Goal: Information Seeking & Learning: Learn about a topic

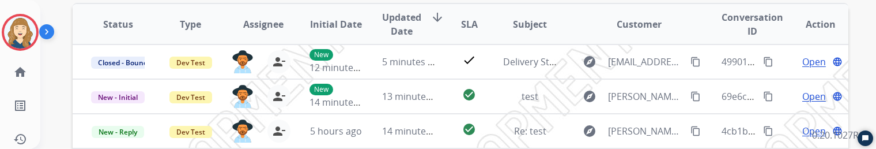
scroll to position [194, 0]
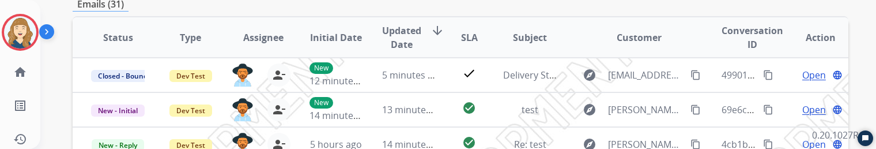
click at [403, 32] on span "Updated Date" at bounding box center [401, 38] width 39 height 28
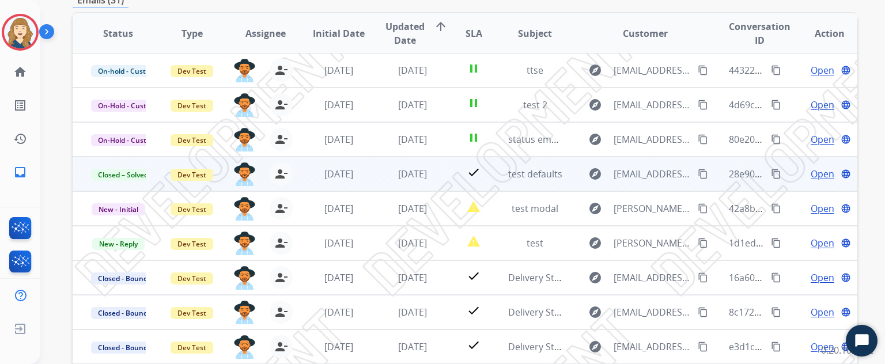
scroll to position [291, 0]
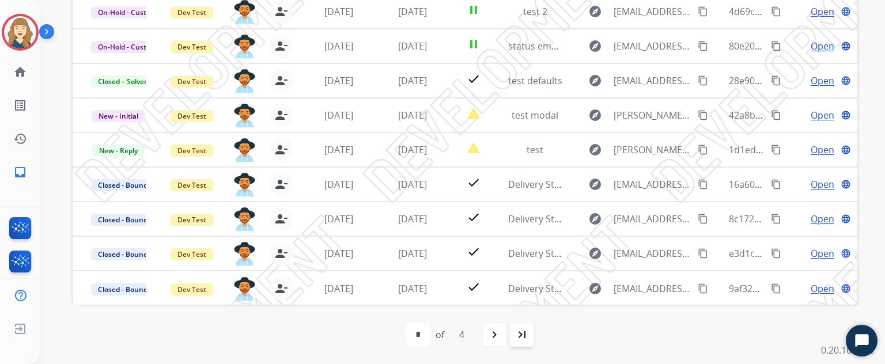
click at [512, 338] on div "last_page" at bounding box center [522, 334] width 25 height 25
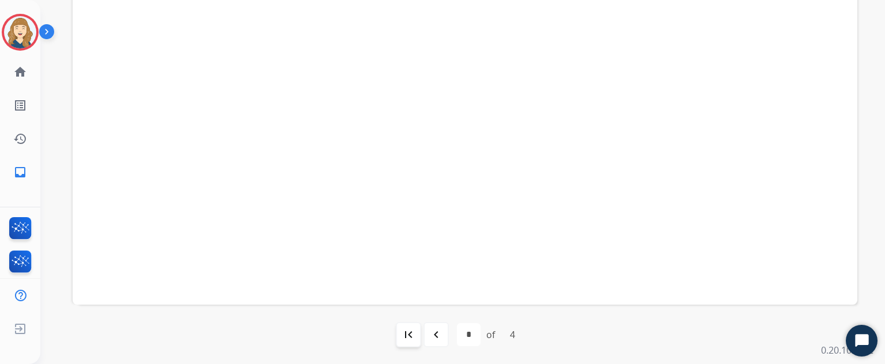
click at [413, 333] on mat-icon "first_page" at bounding box center [409, 335] width 14 height 14
select select "*"
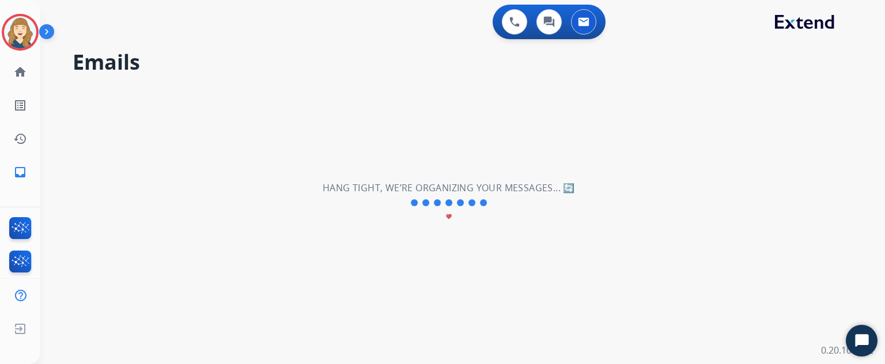
scroll to position [0, 0]
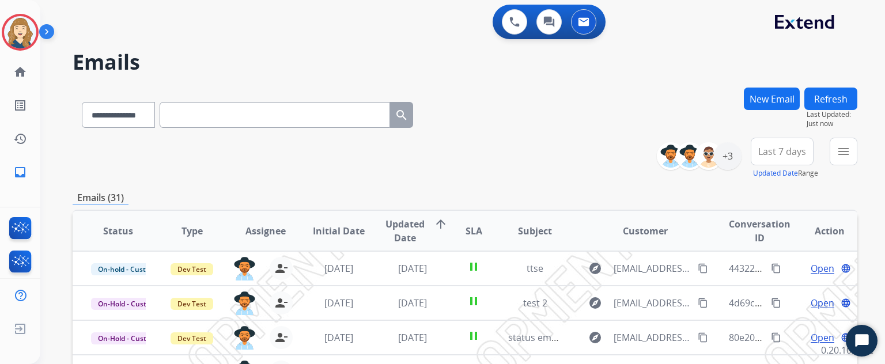
click at [420, 224] on span "Updated Date" at bounding box center [405, 231] width 39 height 28
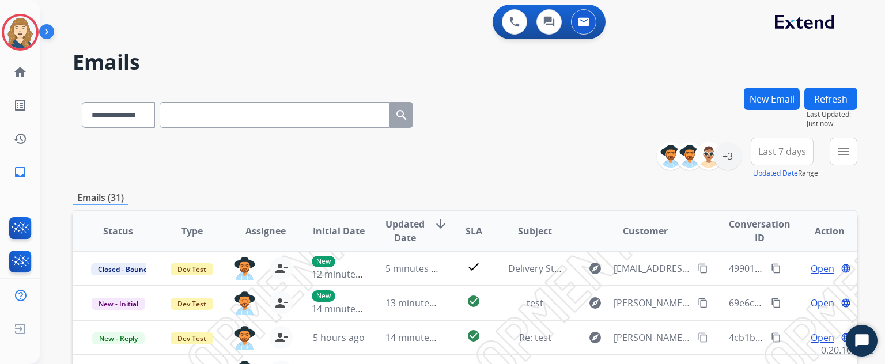
click at [468, 231] on span "SLA" at bounding box center [474, 231] width 17 height 14
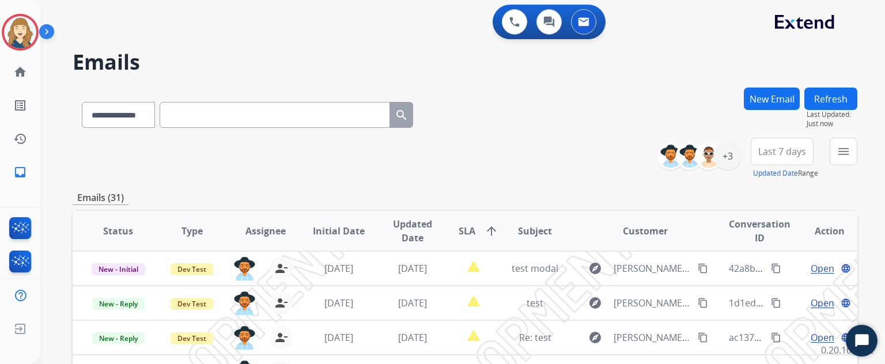
click at [463, 232] on span "SLA" at bounding box center [467, 231] width 17 height 14
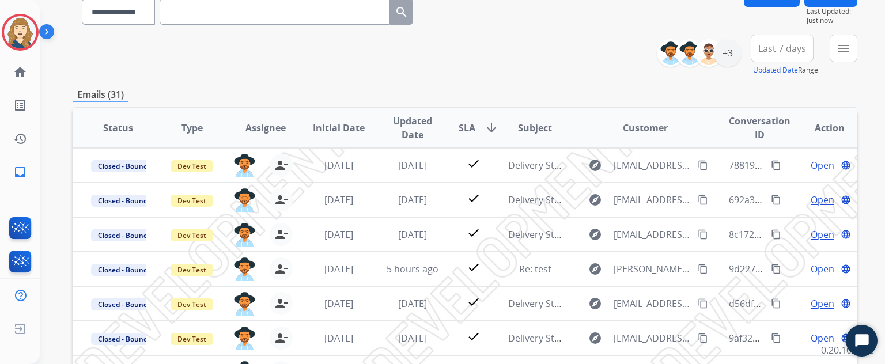
scroll to position [104, 0]
click at [411, 120] on span "Updated Date" at bounding box center [413, 128] width 55 height 28
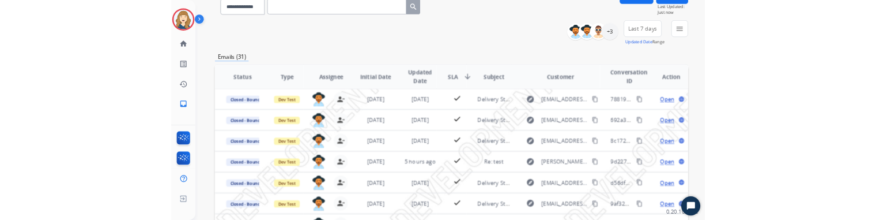
scroll to position [0, 0]
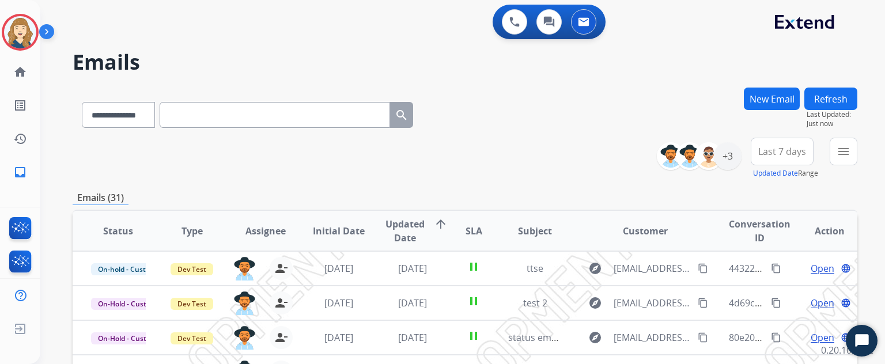
click at [408, 239] on span "Updated Date" at bounding box center [405, 231] width 39 height 28
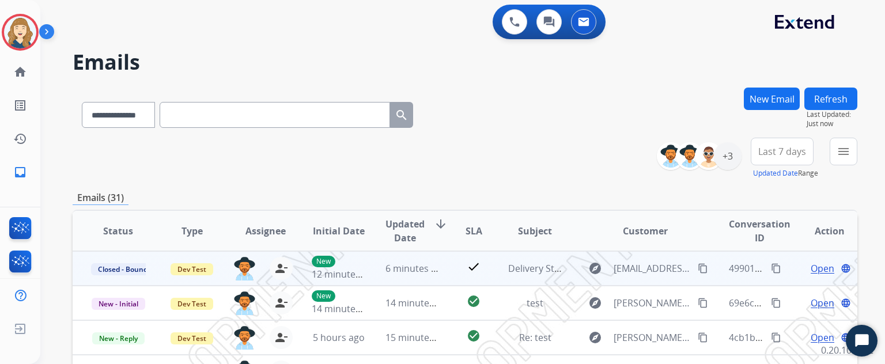
click at [772, 270] on mat-icon "content_copy" at bounding box center [776, 268] width 10 height 10
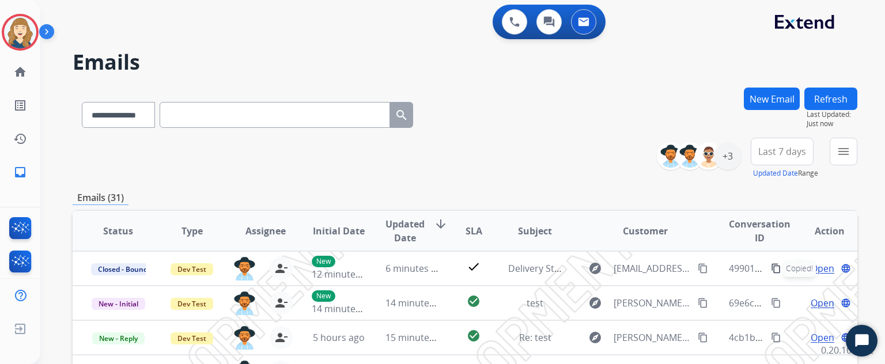
click at [261, 118] on input "text" at bounding box center [275, 115] width 231 height 26
paste input "**********"
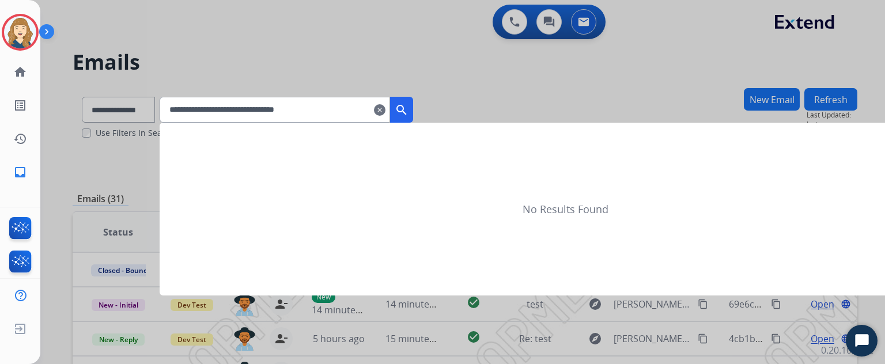
type input "**********"
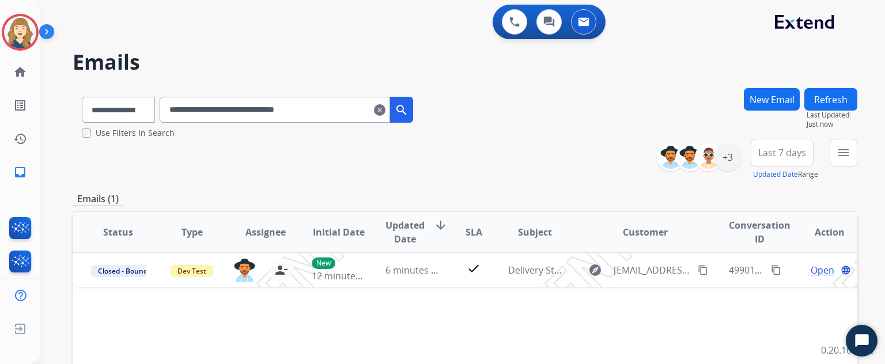
click at [408, 225] on span "Updated Date" at bounding box center [405, 232] width 39 height 28
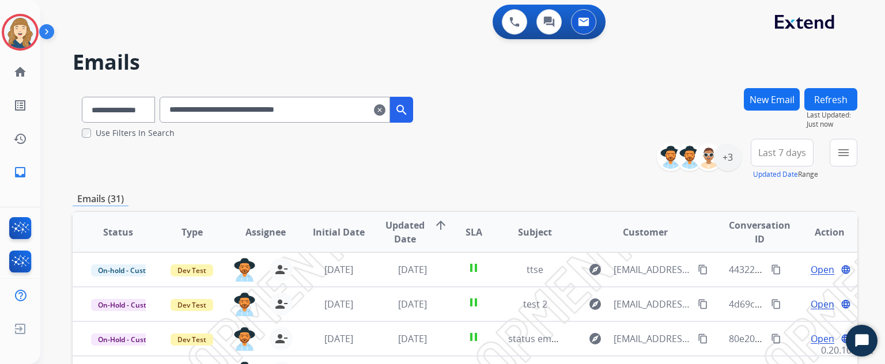
click at [159, 136] on label "Use Filters In Search" at bounding box center [135, 133] width 79 height 12
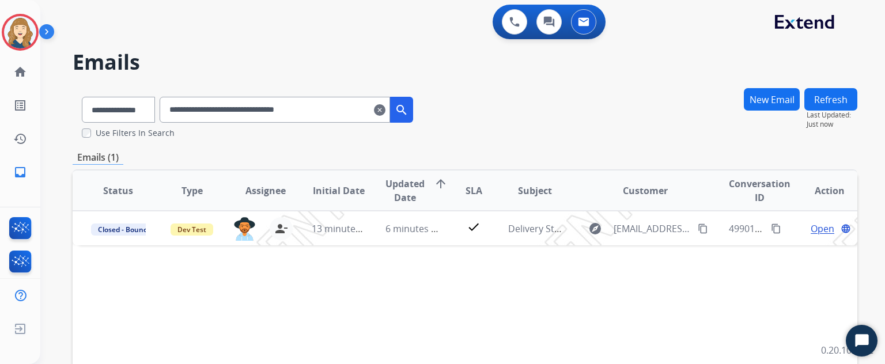
click at [475, 189] on span "SLA" at bounding box center [474, 191] width 17 height 14
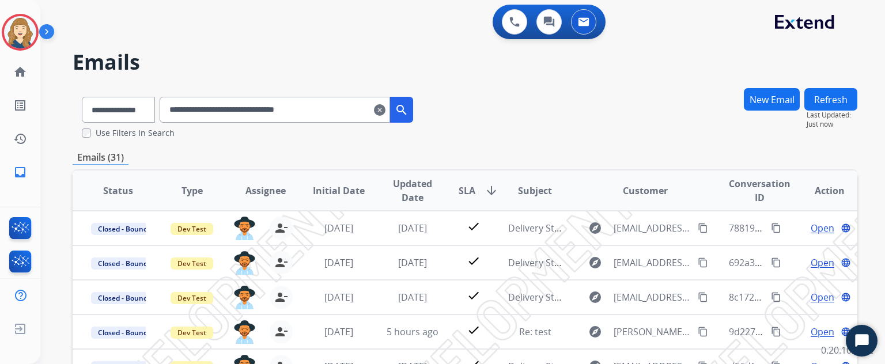
click at [352, 114] on input "**********" at bounding box center [275, 110] width 231 height 26
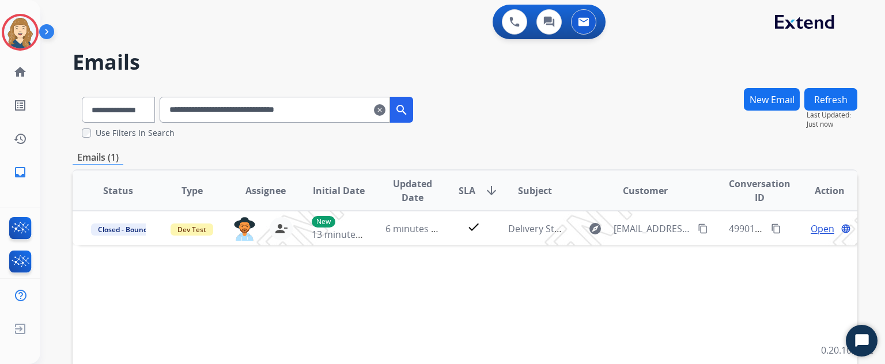
click at [467, 194] on span "SLA" at bounding box center [467, 191] width 17 height 14
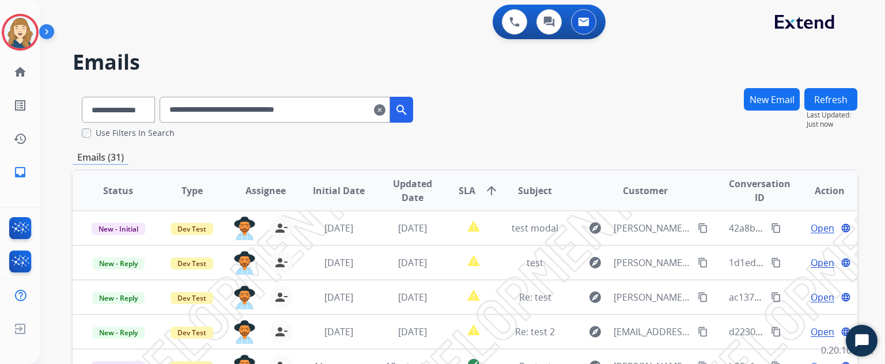
click at [467, 194] on span "SLA" at bounding box center [467, 191] width 17 height 14
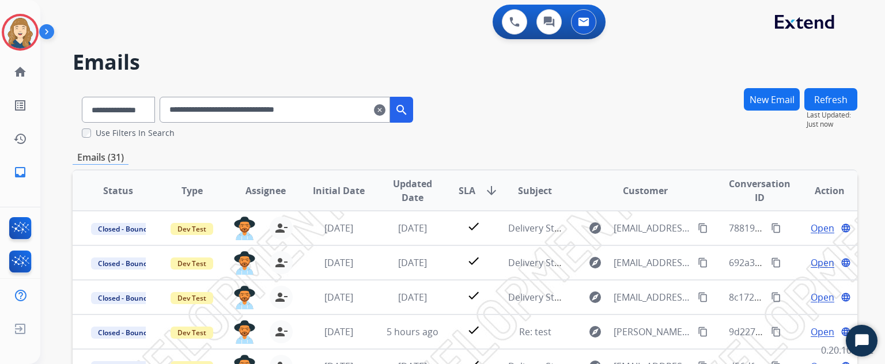
click at [346, 117] on input "**********" at bounding box center [275, 110] width 231 height 26
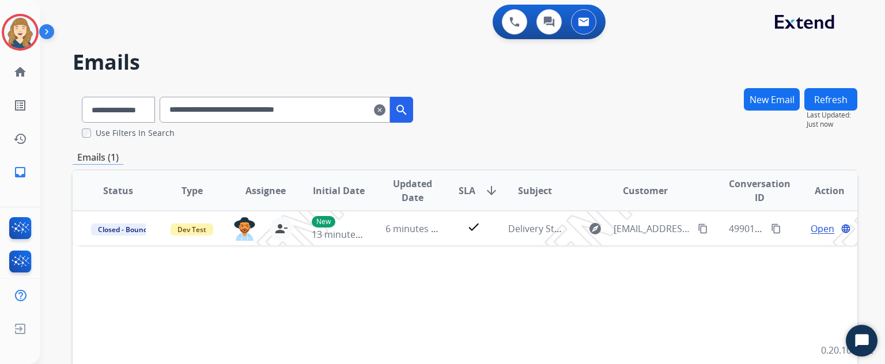
click at [412, 190] on span "Updated Date" at bounding box center [413, 191] width 55 height 28
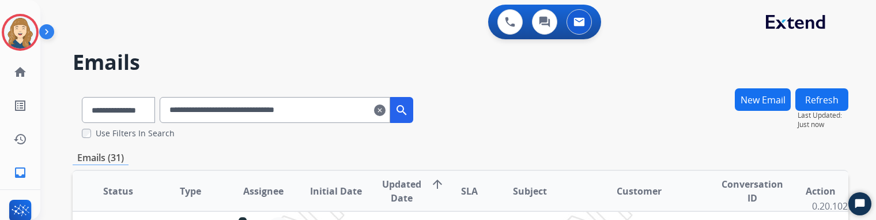
click at [338, 107] on input "**********" at bounding box center [275, 110] width 231 height 26
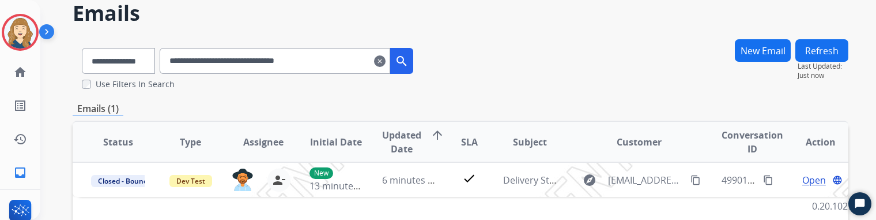
click at [401, 138] on span "Updated Date" at bounding box center [401, 142] width 39 height 28
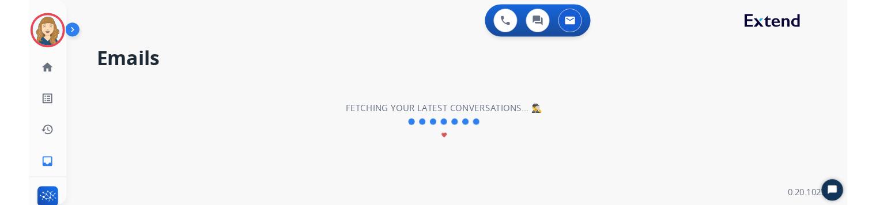
scroll to position [0, 0]
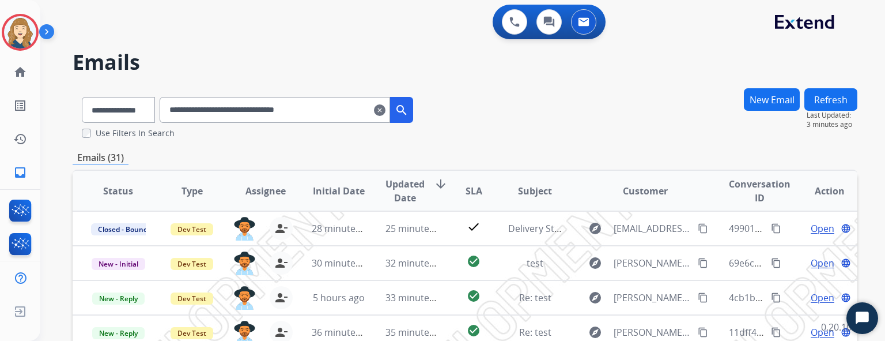
click at [154, 129] on label "Use Filters In Search" at bounding box center [135, 133] width 79 height 12
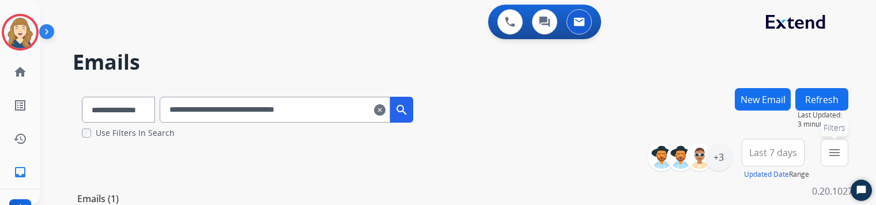
click at [842, 157] on mat-icon "menu" at bounding box center [835, 153] width 14 height 14
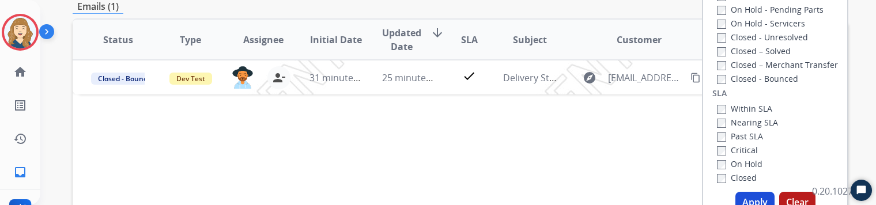
scroll to position [318, 0]
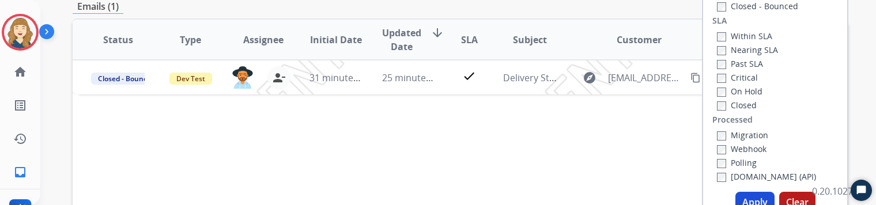
click at [752, 32] on label "Within SLA" at bounding box center [744, 36] width 55 height 11
click at [740, 48] on label "Nearing SLA" at bounding box center [747, 49] width 61 height 11
click at [750, 62] on label "Past SLA" at bounding box center [740, 63] width 46 height 11
click at [750, 74] on label "Critical" at bounding box center [737, 77] width 41 height 11
click at [759, 88] on label "On Hold" at bounding box center [740, 91] width 46 height 11
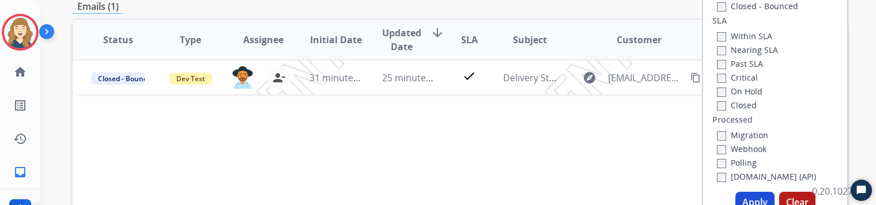
click at [753, 103] on label "Closed" at bounding box center [737, 105] width 40 height 11
click at [763, 197] on button "Apply" at bounding box center [755, 202] width 39 height 21
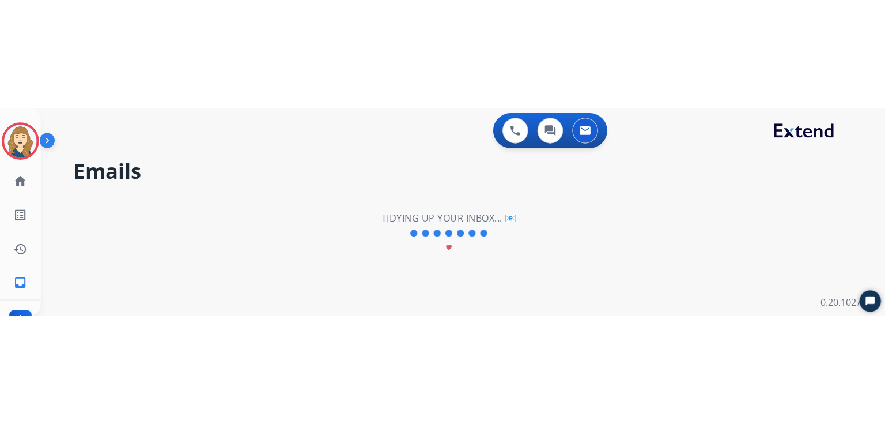
scroll to position [0, 0]
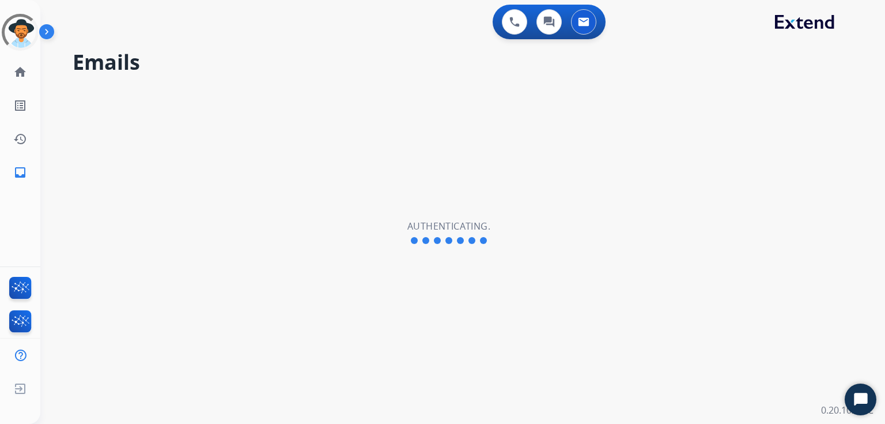
select select "**********"
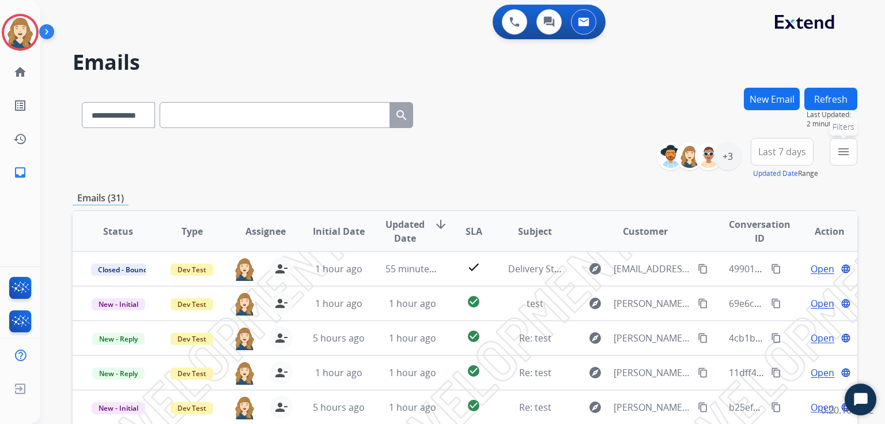
click at [850, 154] on mat-icon "menu" at bounding box center [844, 152] width 14 height 14
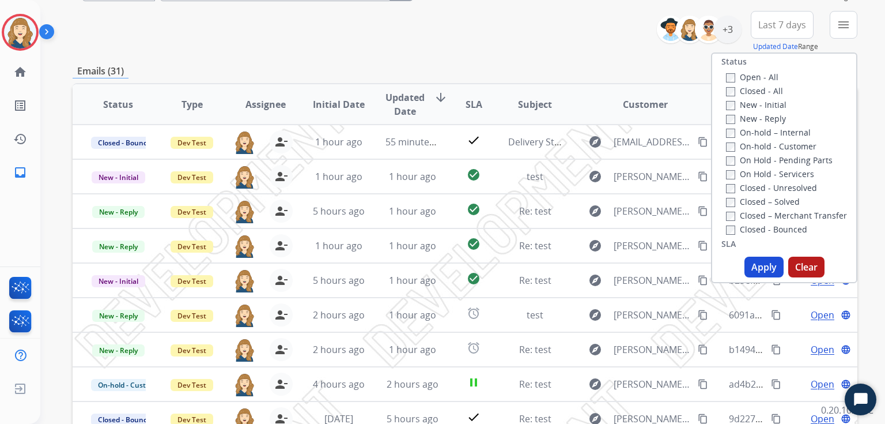
scroll to position [318, 0]
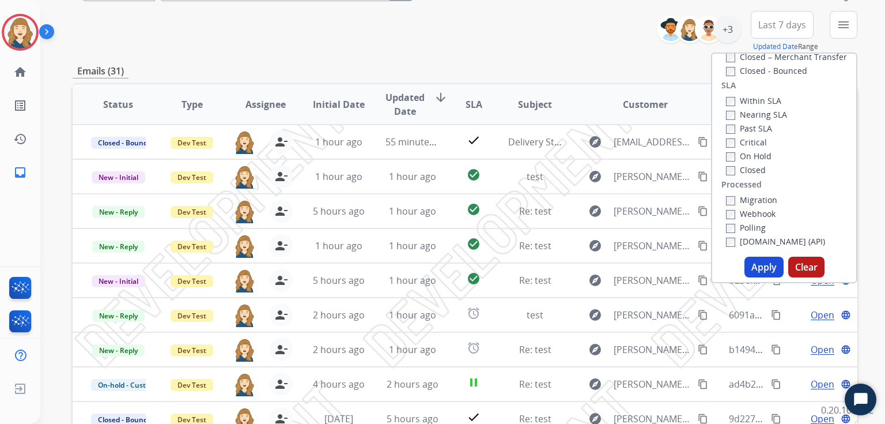
click at [750, 96] on label "Within SLA" at bounding box center [753, 100] width 55 height 11
click at [754, 112] on label "Nearing SLA" at bounding box center [756, 114] width 61 height 11
click at [749, 127] on label "Past SLA" at bounding box center [749, 128] width 46 height 11
click at [752, 142] on label "Critical" at bounding box center [746, 142] width 41 height 11
click at [754, 153] on label "On Hold" at bounding box center [749, 155] width 46 height 11
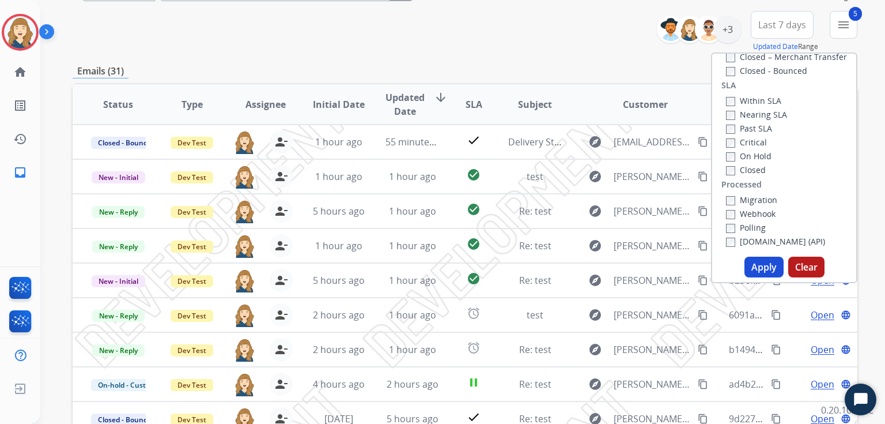
click at [748, 172] on label "Closed" at bounding box center [746, 169] width 40 height 11
click at [766, 270] on button "Apply" at bounding box center [764, 267] width 39 height 21
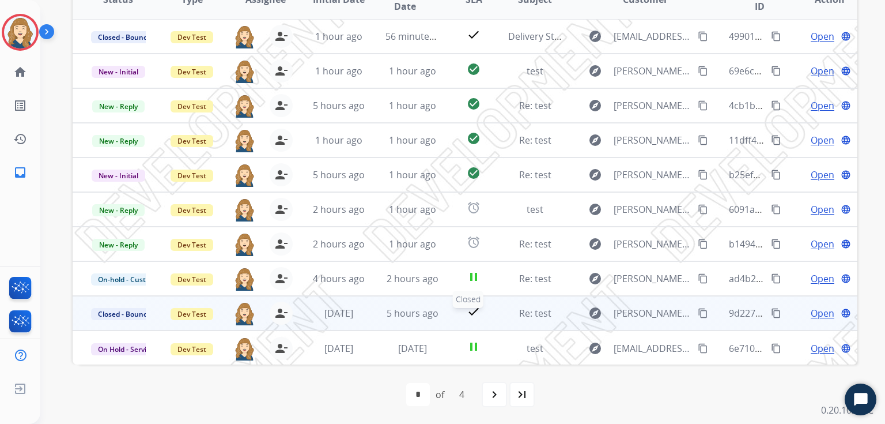
scroll to position [0, 0]
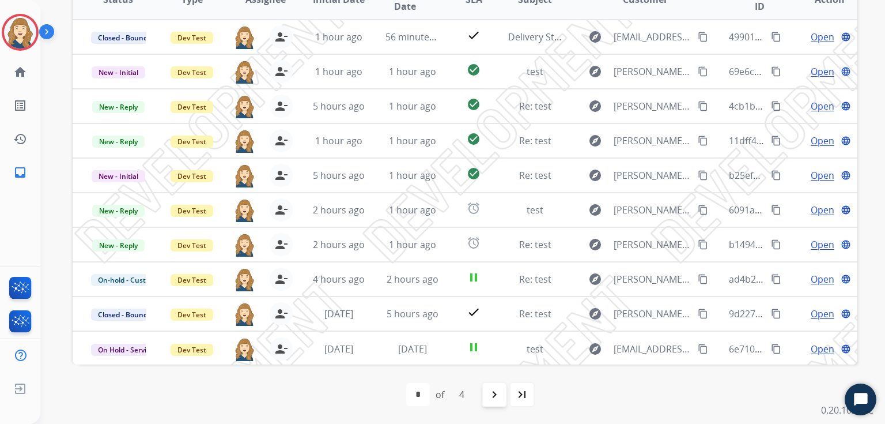
click at [494, 403] on div "navigate_next" at bounding box center [494, 394] width 25 height 25
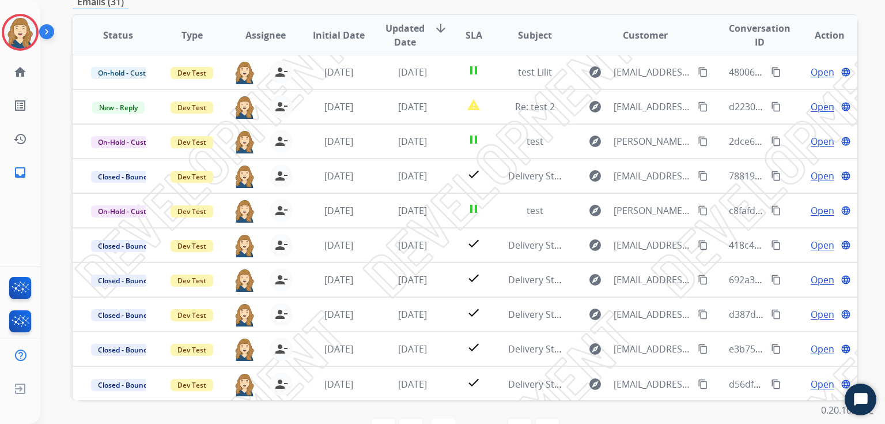
scroll to position [273, 0]
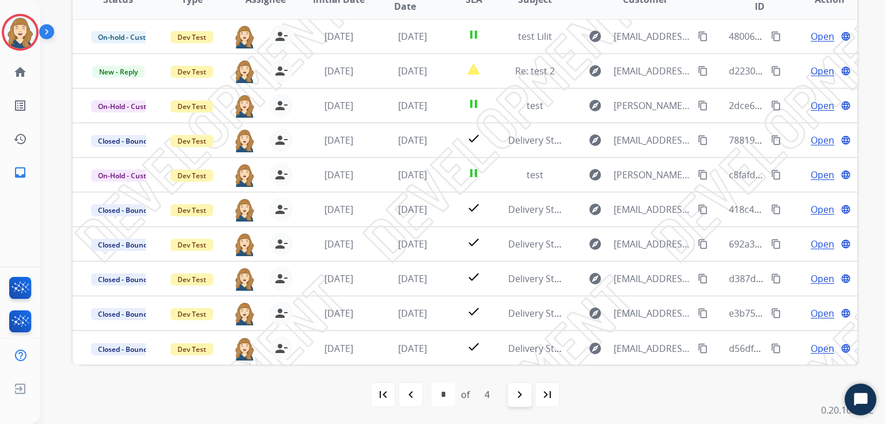
click at [516, 399] on mat-icon "navigate_next" at bounding box center [520, 394] width 14 height 14
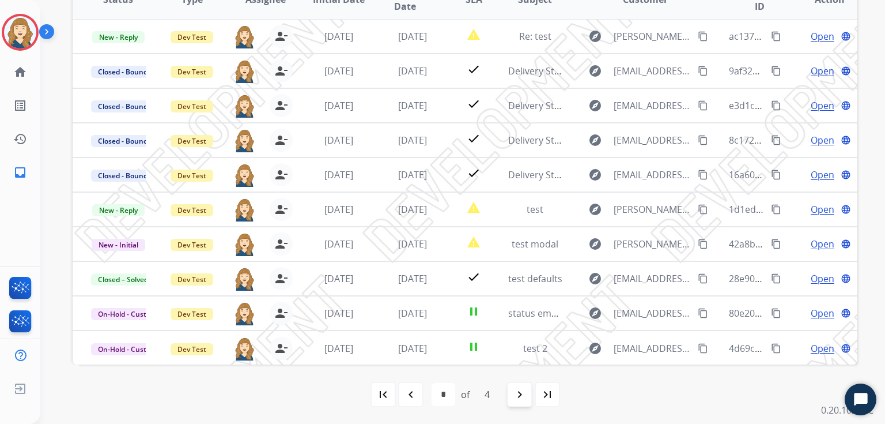
click at [519, 399] on mat-icon "navigate_next" at bounding box center [520, 394] width 14 height 14
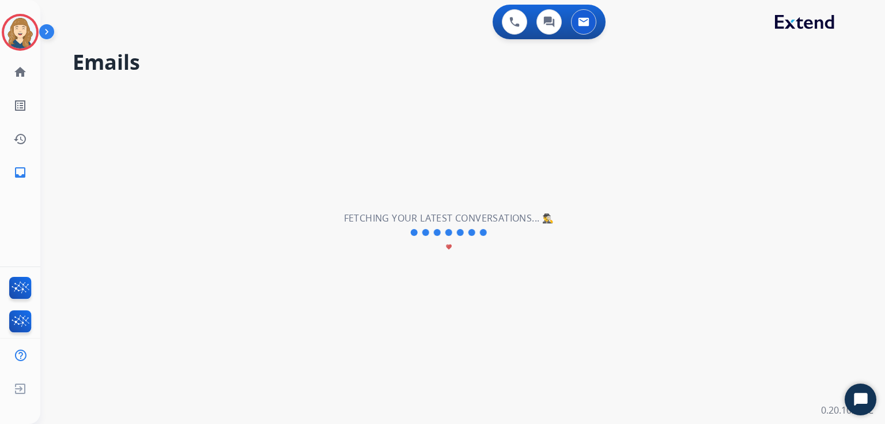
scroll to position [0, 0]
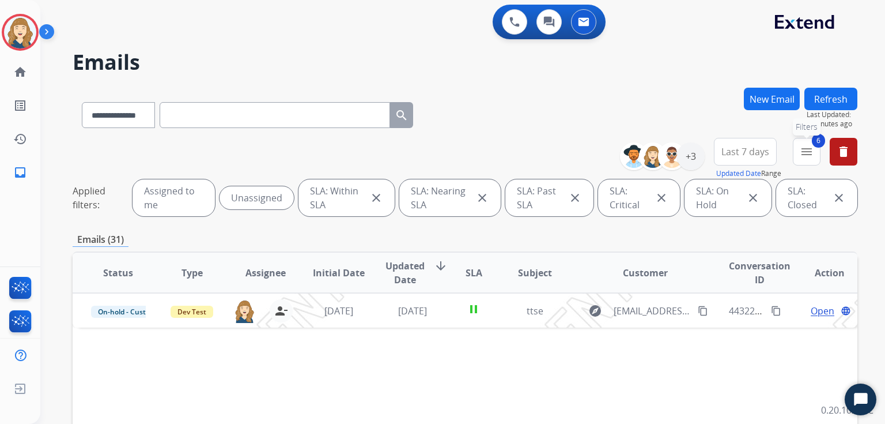
click at [803, 148] on mat-icon "menu" at bounding box center [807, 152] width 14 height 14
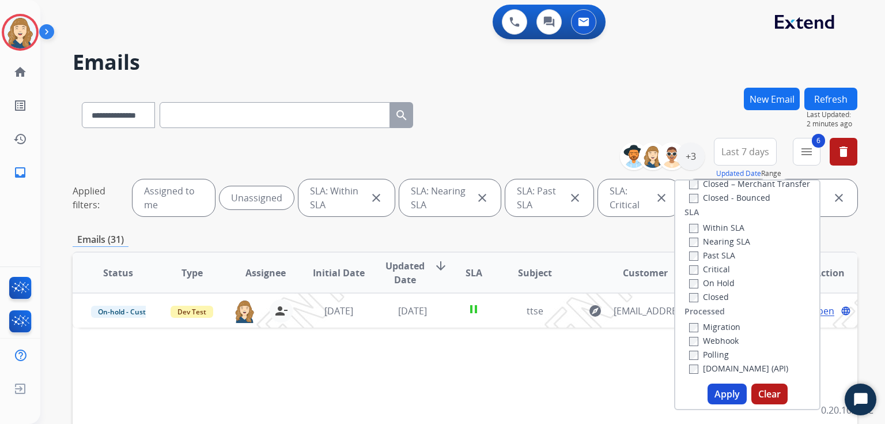
click at [700, 228] on label "Within SLA" at bounding box center [716, 227] width 55 height 11
click at [706, 236] on label "Nearing SLA" at bounding box center [719, 241] width 61 height 11
click at [716, 257] on label "Past SLA" at bounding box center [712, 255] width 46 height 11
click at [710, 266] on label "Critical" at bounding box center [709, 268] width 41 height 11
click at [712, 281] on label "On Hold" at bounding box center [712, 282] width 46 height 11
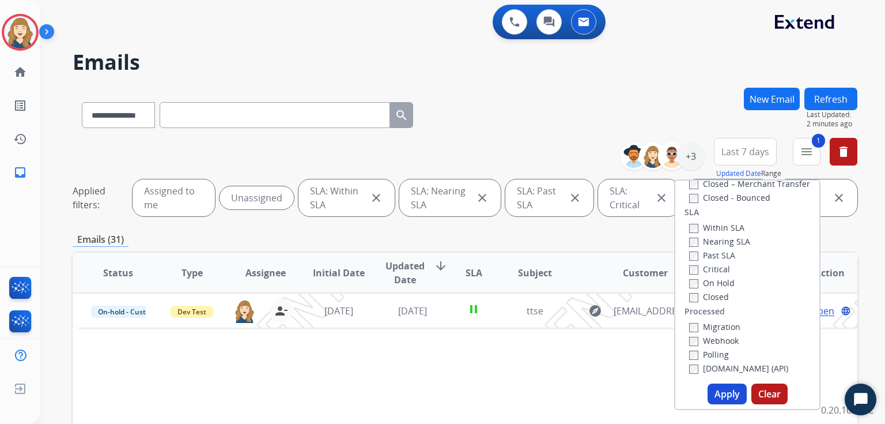
click at [723, 390] on button "Apply" at bounding box center [727, 393] width 39 height 21
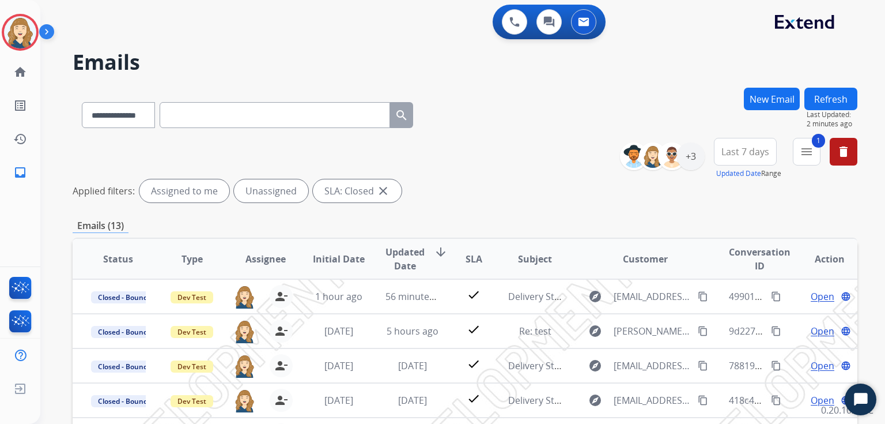
click at [470, 253] on span "SLA" at bounding box center [474, 259] width 17 height 14
click at [470, 253] on span "SLA" at bounding box center [467, 259] width 17 height 14
click at [563, 164] on div "**********" at bounding box center [465, 172] width 785 height 69
click at [818, 150] on button "1 menu Filters" at bounding box center [807, 152] width 28 height 28
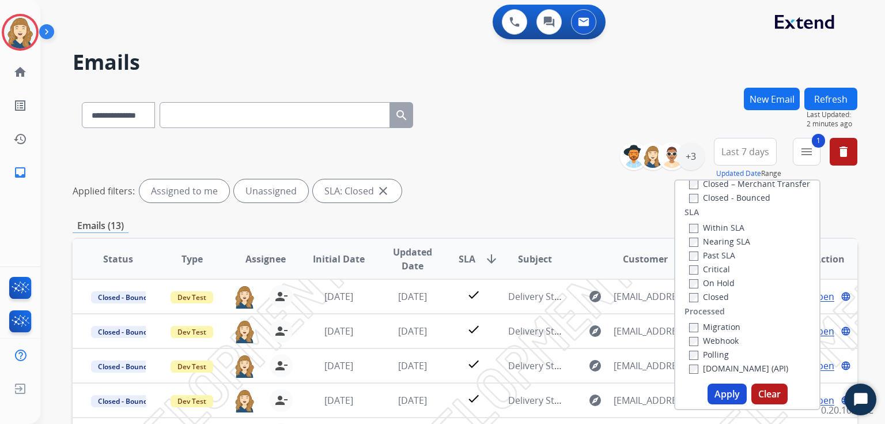
click at [708, 282] on label "On Hold" at bounding box center [712, 282] width 46 height 11
click at [711, 293] on label "Closed" at bounding box center [709, 296] width 40 height 11
click at [715, 387] on button "Apply" at bounding box center [727, 393] width 39 height 21
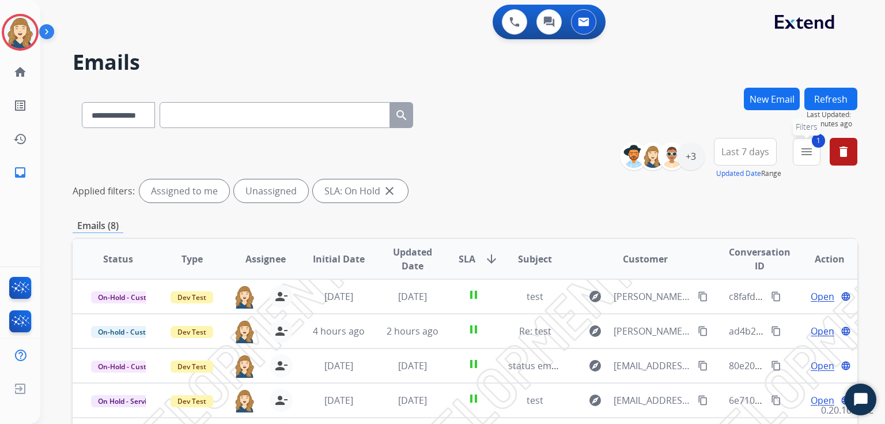
click at [819, 150] on button "1 menu Filters" at bounding box center [807, 152] width 28 height 28
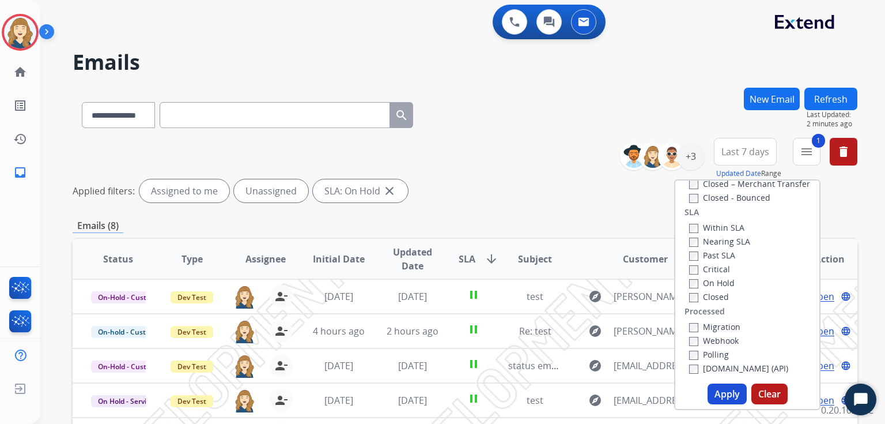
click at [717, 281] on label "On Hold" at bounding box center [712, 282] width 46 height 11
click at [710, 262] on div "Critical" at bounding box center [719, 269] width 61 height 14
click at [712, 263] on label "Critical" at bounding box center [709, 268] width 41 height 11
click at [725, 397] on button "Apply" at bounding box center [727, 393] width 39 height 21
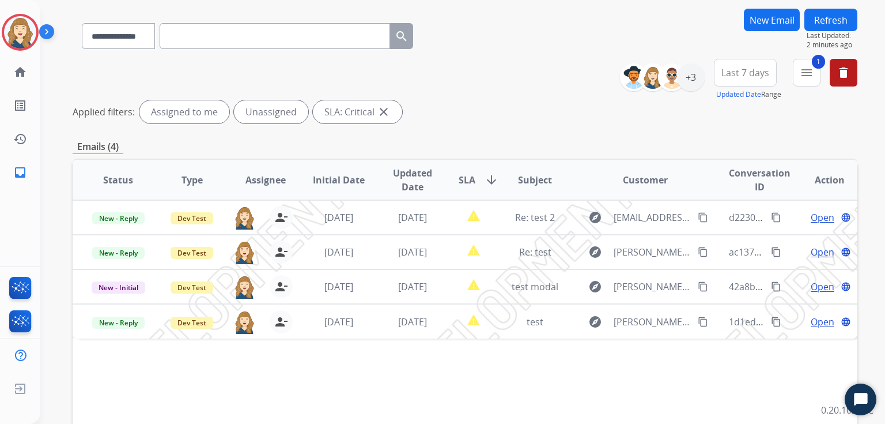
scroll to position [66, 0]
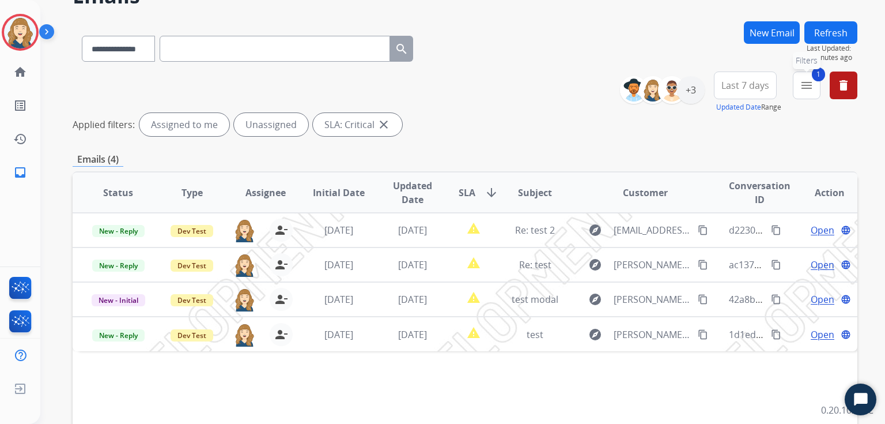
click at [815, 88] on button "1 menu Filters" at bounding box center [807, 85] width 28 height 28
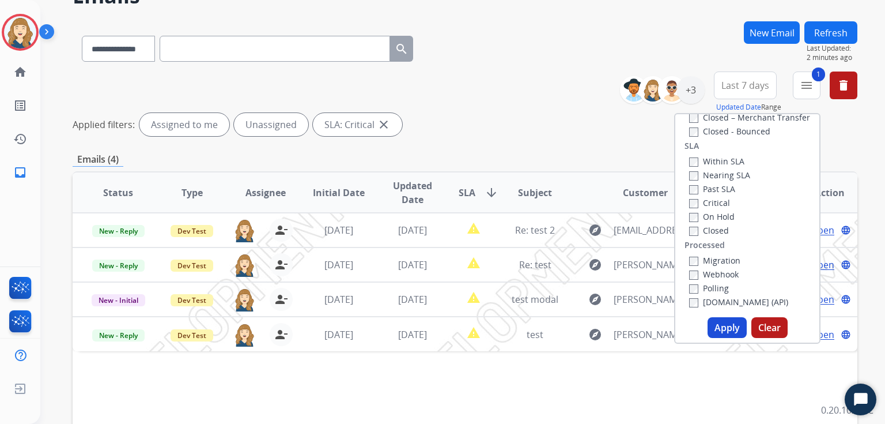
click at [715, 183] on label "Past SLA" at bounding box center [712, 188] width 46 height 11
click at [705, 207] on label "Critical" at bounding box center [709, 202] width 41 height 11
click at [717, 332] on button "Apply" at bounding box center [727, 327] width 39 height 21
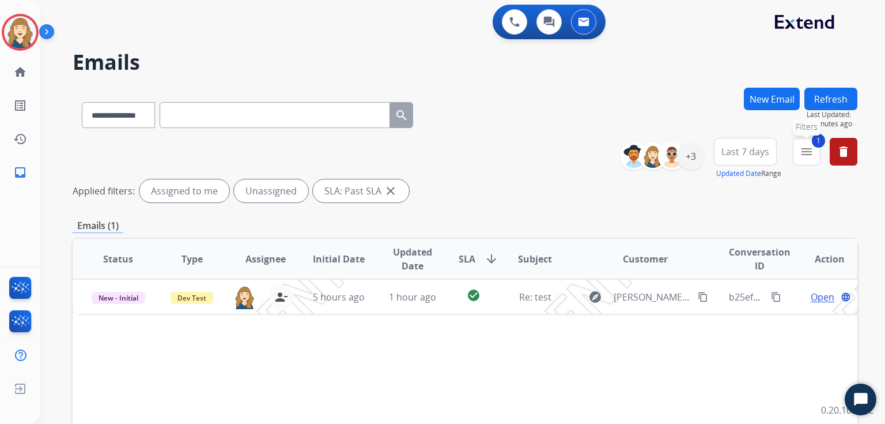
click at [805, 148] on mat-icon "menu" at bounding box center [807, 152] width 14 height 14
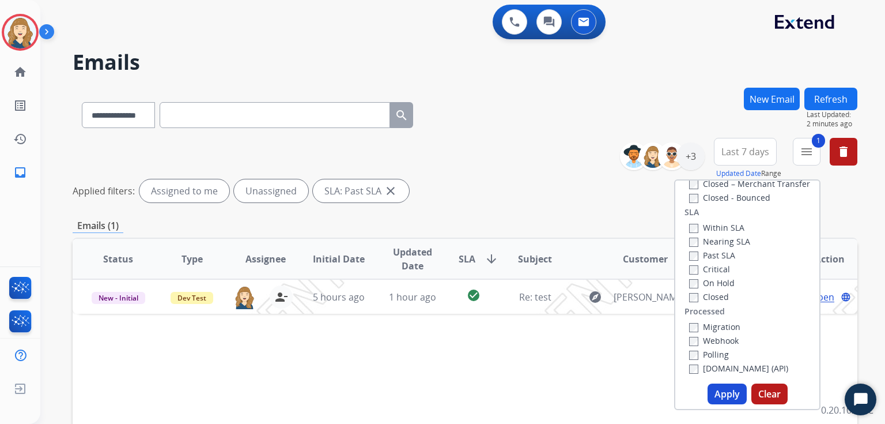
click at [707, 251] on label "Past SLA" at bounding box center [712, 255] width 46 height 11
click at [729, 242] on label "Nearing SLA" at bounding box center [719, 241] width 61 height 11
click at [715, 391] on button "Apply" at bounding box center [727, 393] width 39 height 21
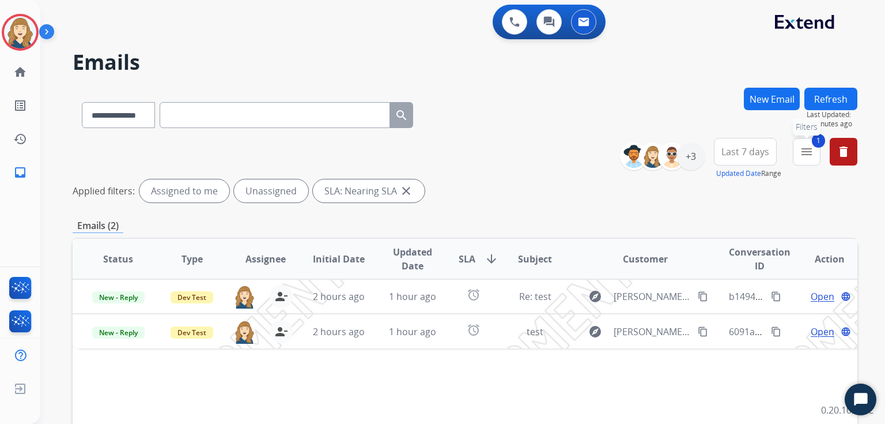
click at [813, 149] on mat-icon "menu" at bounding box center [807, 152] width 14 height 14
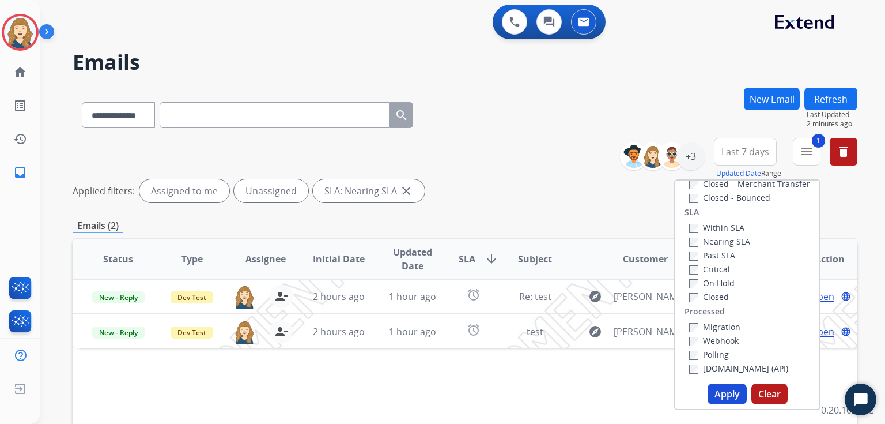
click at [719, 236] on label "Nearing SLA" at bounding box center [719, 241] width 61 height 11
click at [736, 222] on label "Within SLA" at bounding box center [716, 227] width 55 height 11
click at [724, 385] on button "Apply" at bounding box center [727, 393] width 39 height 21
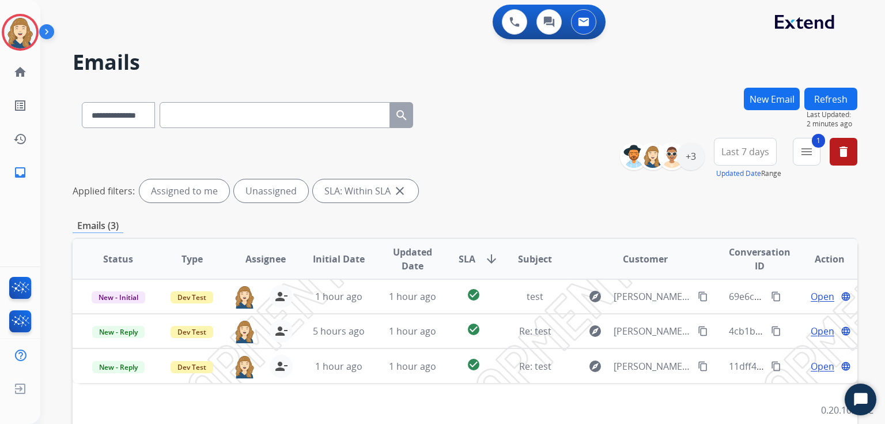
click at [397, 190] on mat-icon "close" at bounding box center [400, 191] width 14 height 14
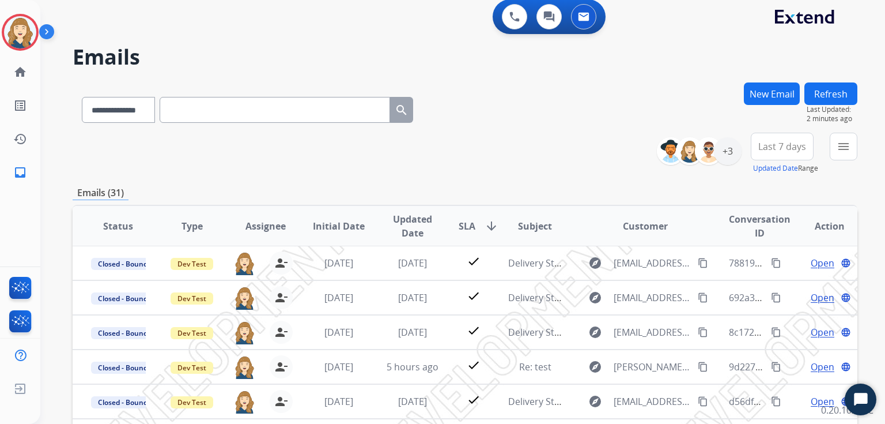
scroll to position [5, 0]
click at [406, 217] on span "Updated Date" at bounding box center [413, 227] width 55 height 28
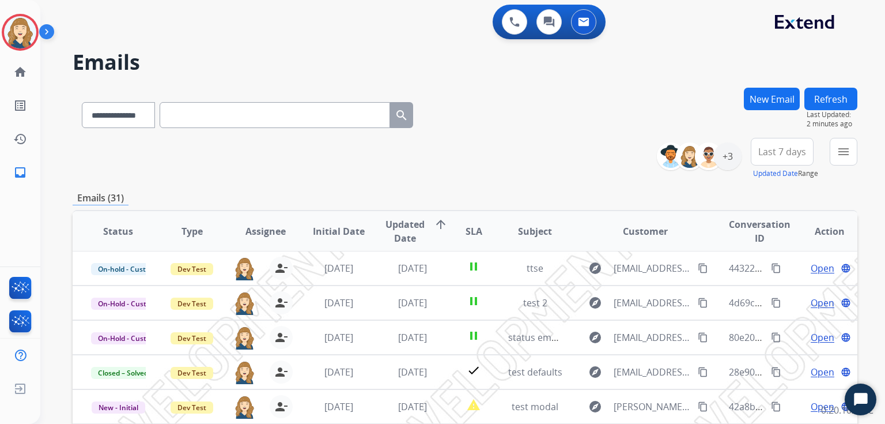
click at [406, 217] on span "Updated Date" at bounding box center [405, 231] width 39 height 28
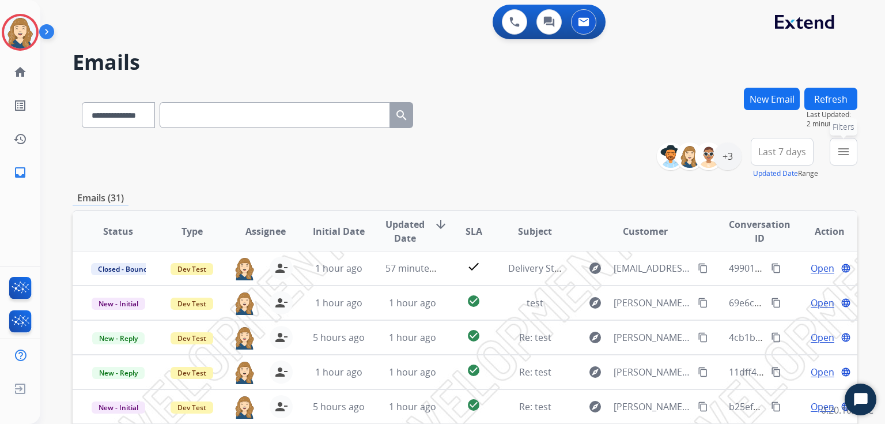
click at [830, 157] on button "menu Filters" at bounding box center [844, 152] width 28 height 28
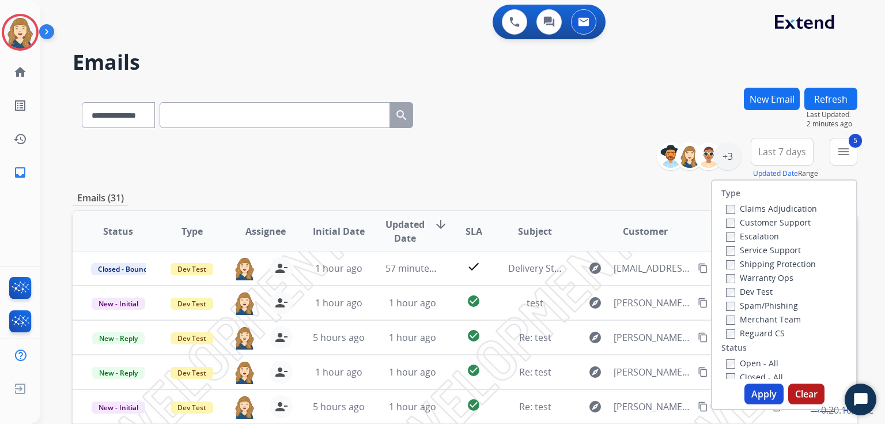
click at [726, 286] on label "Dev Test" at bounding box center [749, 291] width 47 height 11
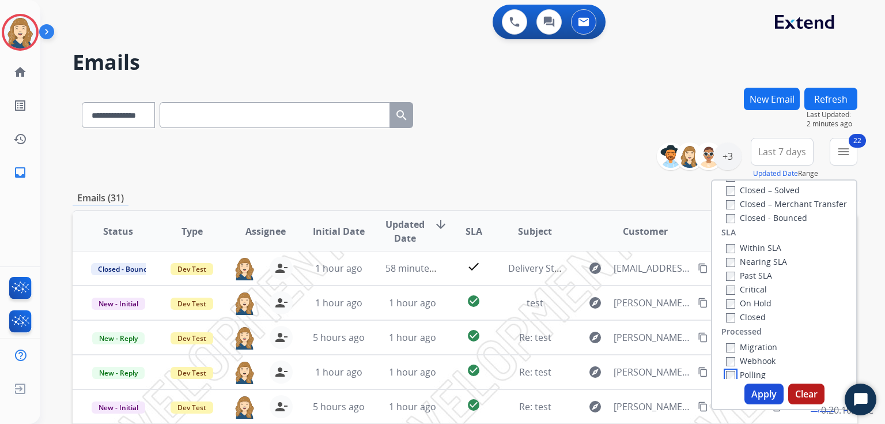
scroll to position [318, 0]
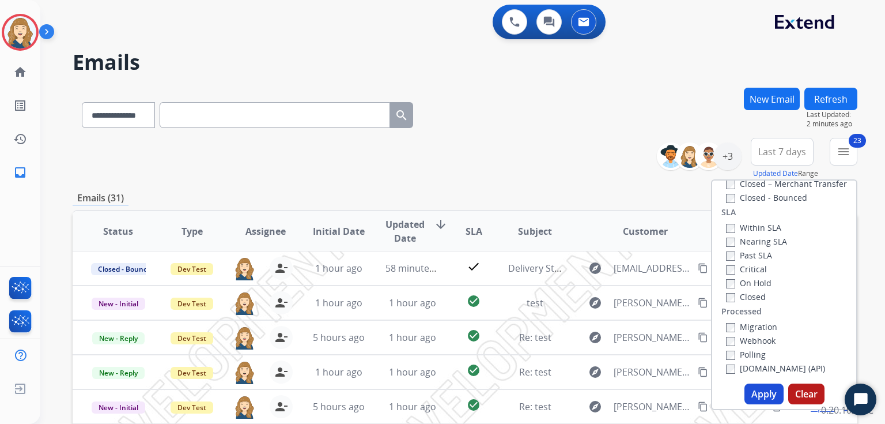
click at [764, 390] on button "Apply" at bounding box center [764, 393] width 39 height 21
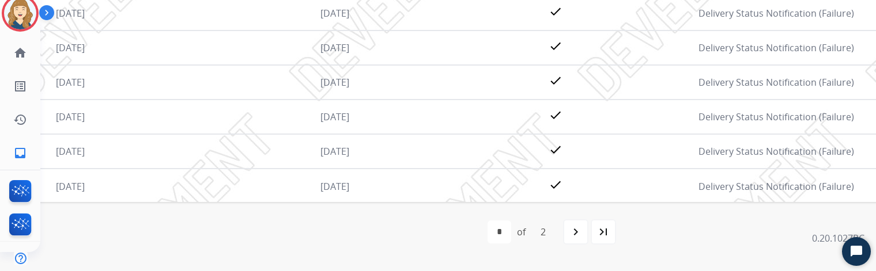
scroll to position [458, 948]
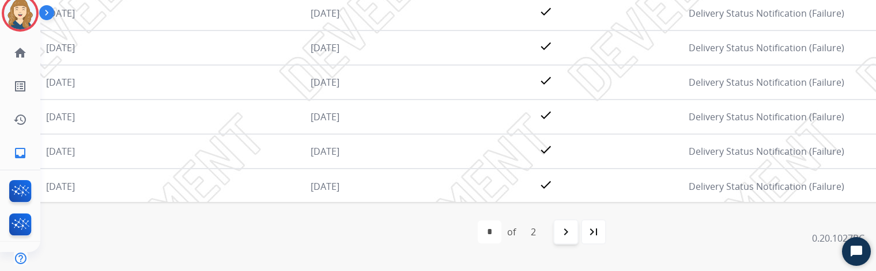
click at [559, 232] on mat-icon "navigate_next" at bounding box center [566, 232] width 14 height 14
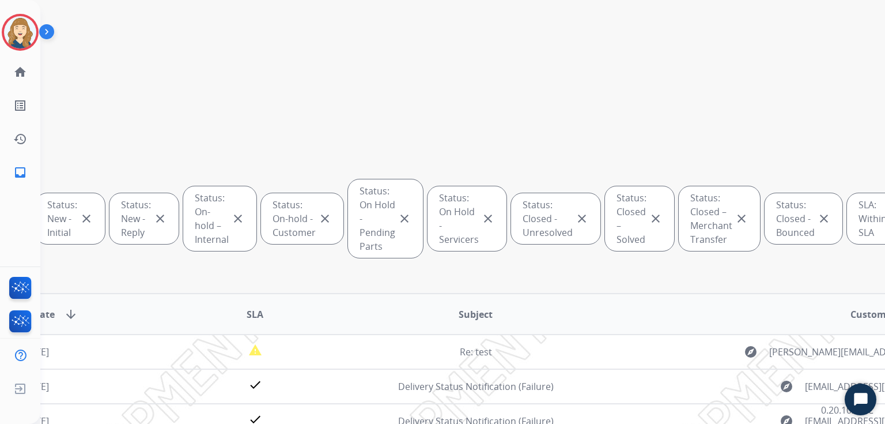
scroll to position [0, 1962]
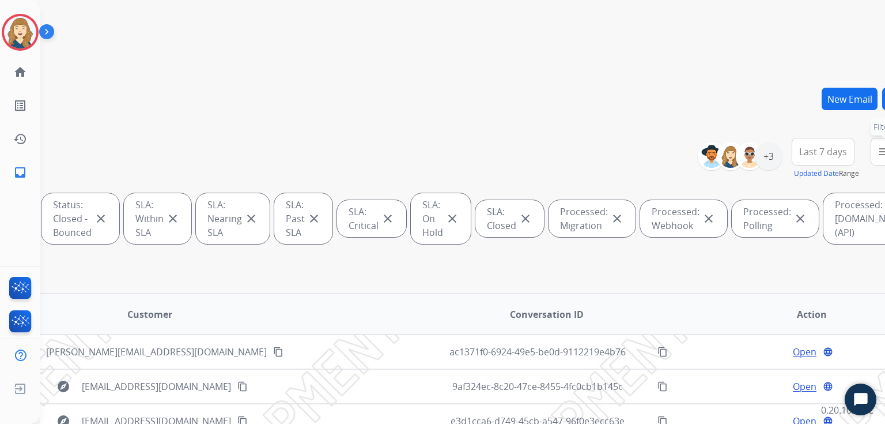
click at [878, 152] on mat-icon "menu" at bounding box center [885, 152] width 14 height 14
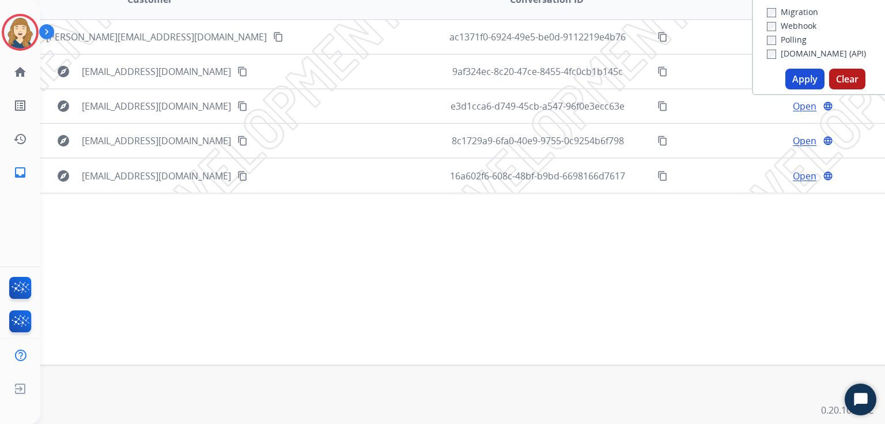
scroll to position [148, 1962]
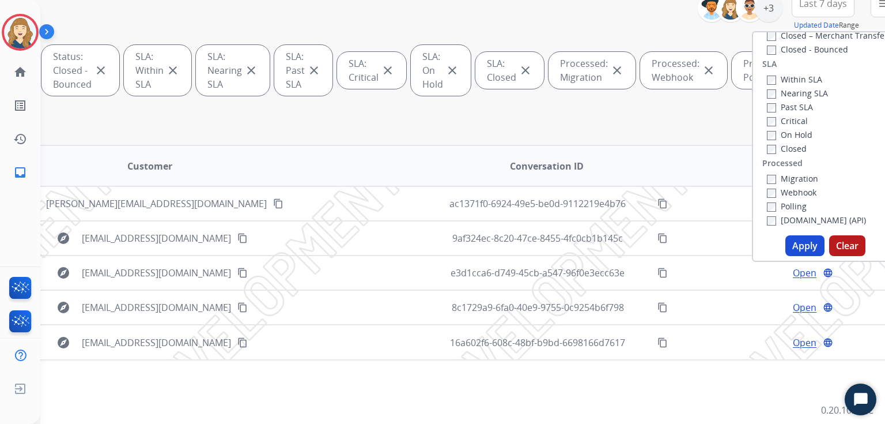
click at [767, 183] on div "Migration" at bounding box center [816, 178] width 99 height 14
click at [786, 246] on button "Apply" at bounding box center [805, 245] width 39 height 21
select select "*"
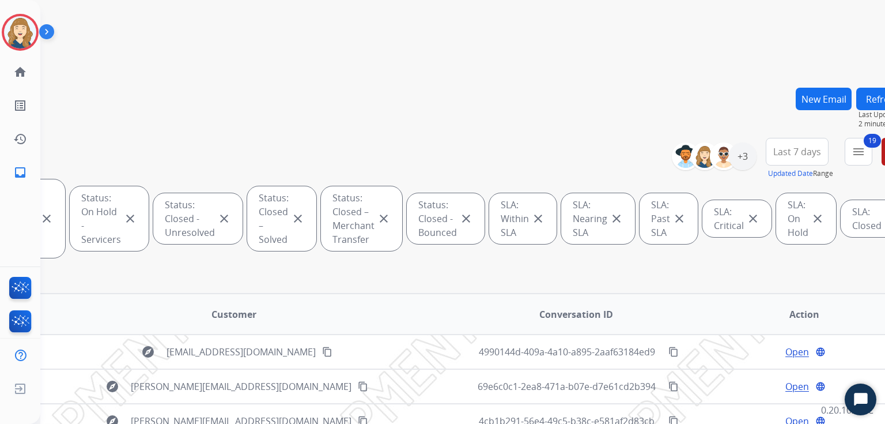
scroll to position [33, 1597]
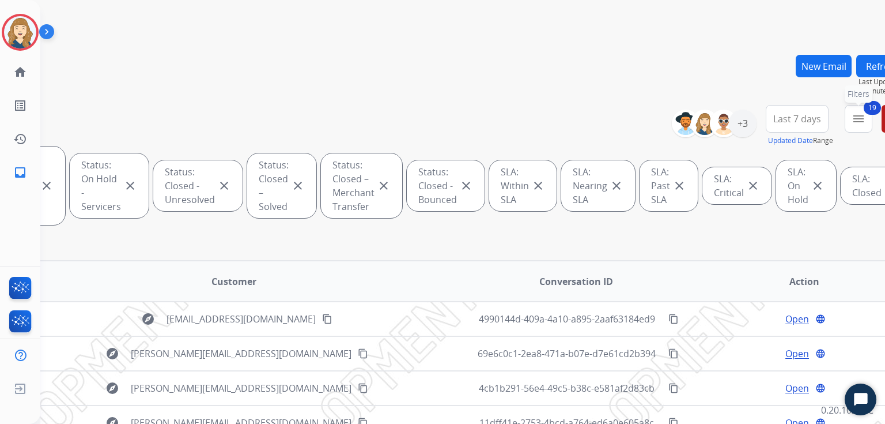
click at [852, 118] on mat-icon "menu" at bounding box center [859, 119] width 14 height 14
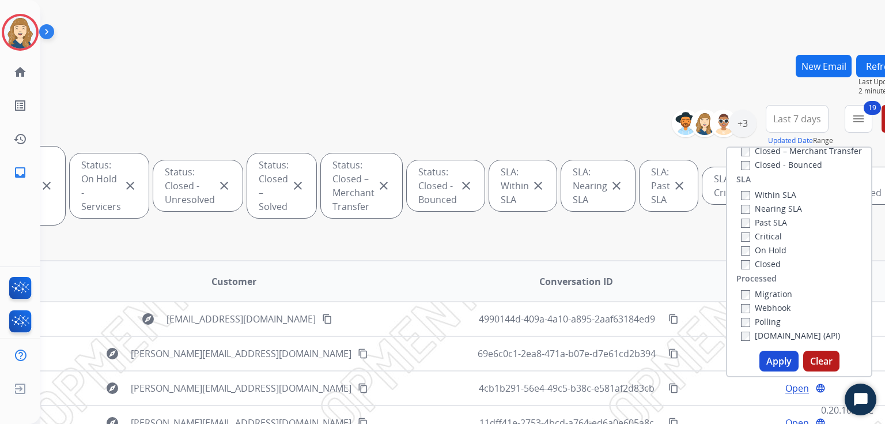
click at [741, 297] on label "Migration" at bounding box center [766, 293] width 51 height 11
click at [741, 307] on label "Webhook" at bounding box center [766, 307] width 50 height 11
click at [742, 324] on label "Polling" at bounding box center [761, 321] width 40 height 11
click at [760, 363] on button "Apply" at bounding box center [779, 360] width 39 height 21
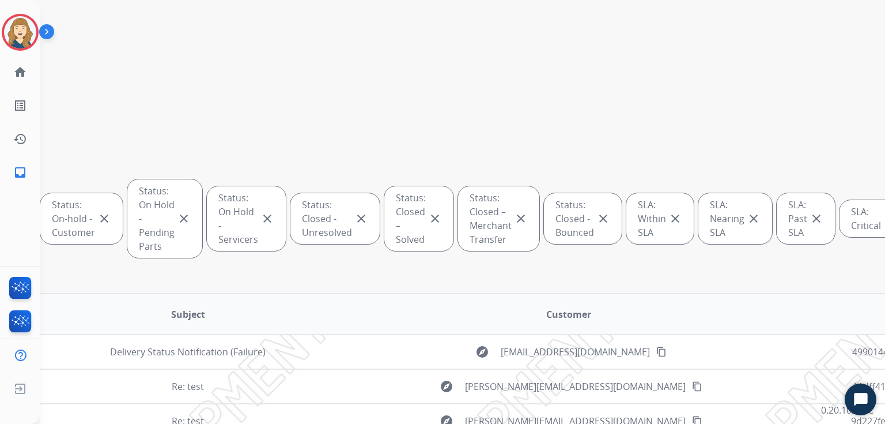
scroll to position [0, 1868]
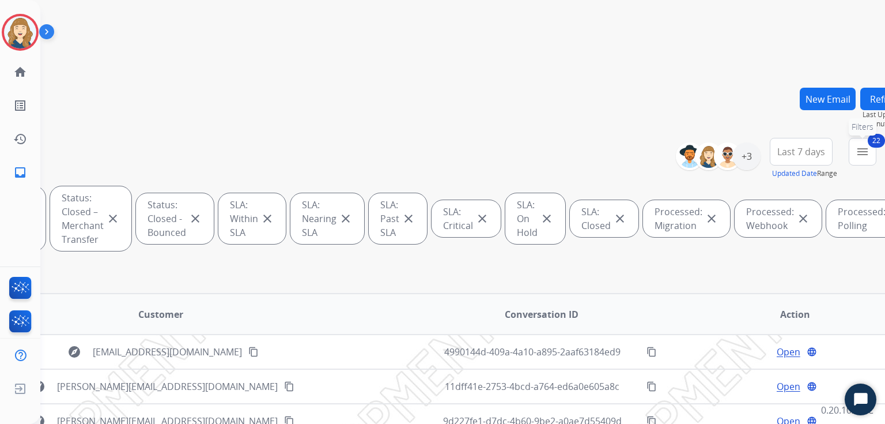
click at [849, 157] on button "22 menu Filters" at bounding box center [863, 152] width 28 height 28
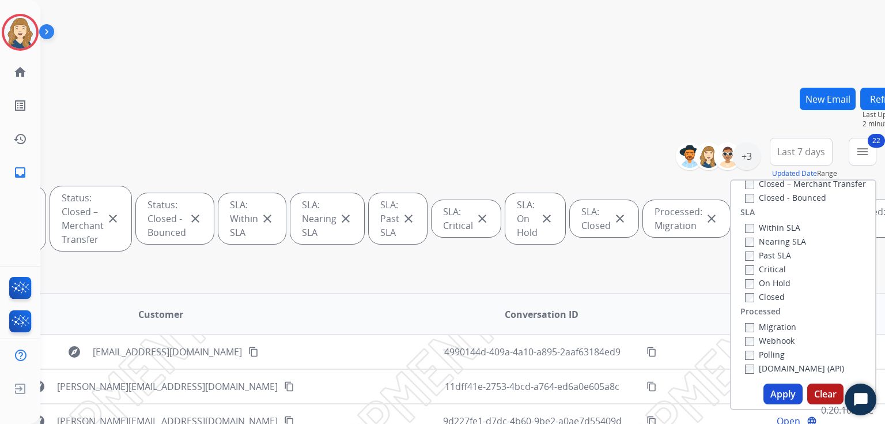
click at [745, 322] on label "Migration" at bounding box center [770, 326] width 51 height 11
click at [764, 399] on button "Apply" at bounding box center [783, 393] width 39 height 21
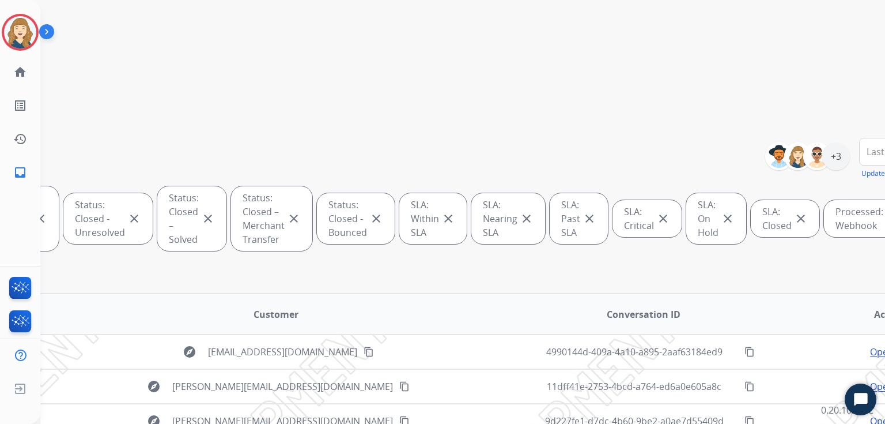
scroll to position [0, 1777]
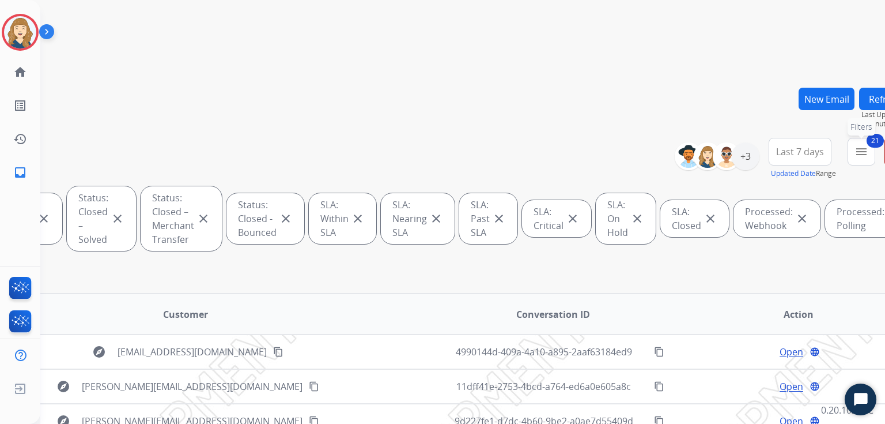
click at [855, 145] on mat-icon "menu" at bounding box center [862, 152] width 14 height 14
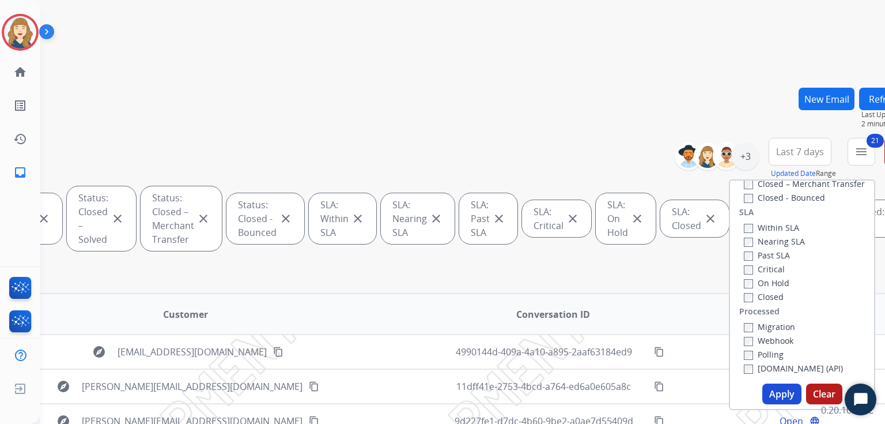
scroll to position [123, 1777]
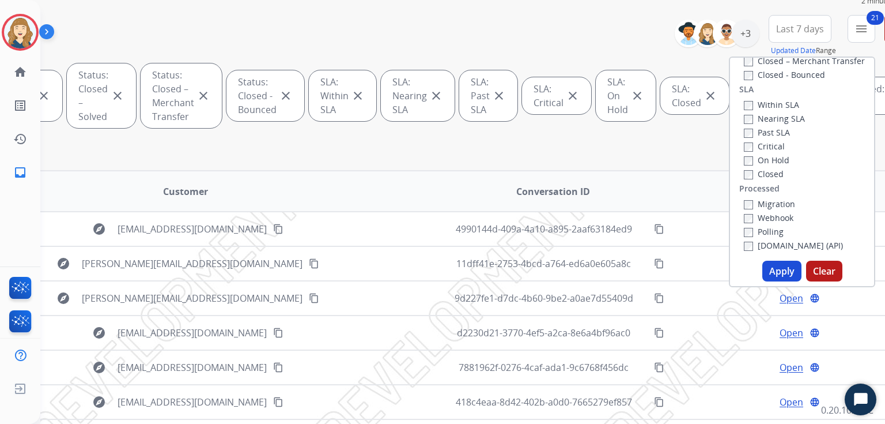
click at [744, 218] on label "Webhook" at bounding box center [769, 217] width 50 height 11
click at [763, 265] on button "Apply" at bounding box center [782, 271] width 39 height 21
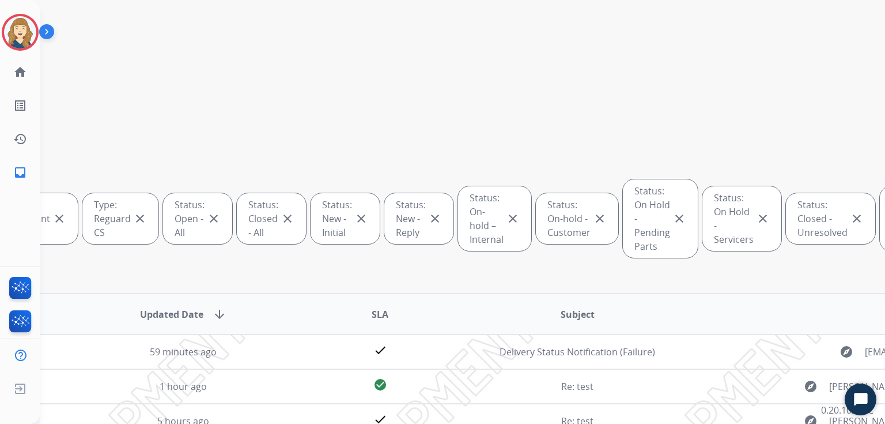
scroll to position [0, 1687]
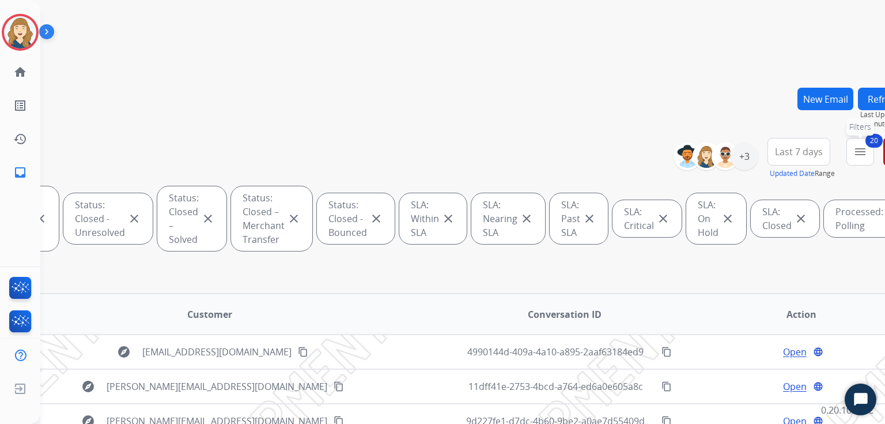
click at [847, 152] on button "20 menu Filters" at bounding box center [861, 152] width 28 height 28
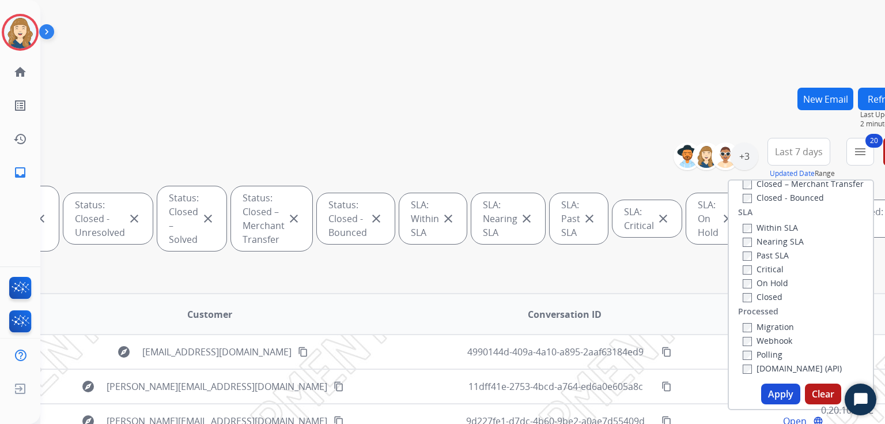
click at [743, 353] on label "Polling" at bounding box center [763, 354] width 40 height 11
click at [749, 383] on div "Type Claims Adjudication Customer Support Escalation Service Support Shipping P…" at bounding box center [801, 294] width 146 height 231
click at [761, 392] on button "Apply" at bounding box center [780, 393] width 39 height 21
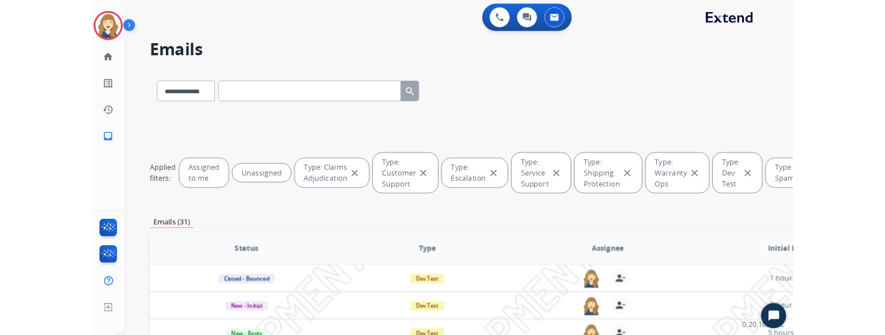
scroll to position [0, 1522]
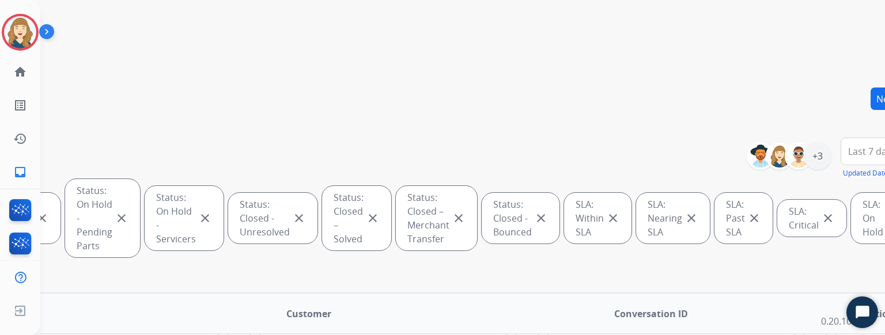
scroll to position [0, 1597]
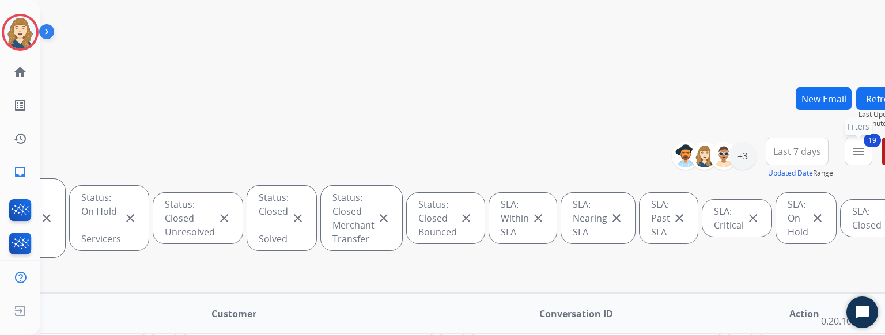
click at [845, 149] on button "19 menu Filters" at bounding box center [859, 152] width 28 height 28
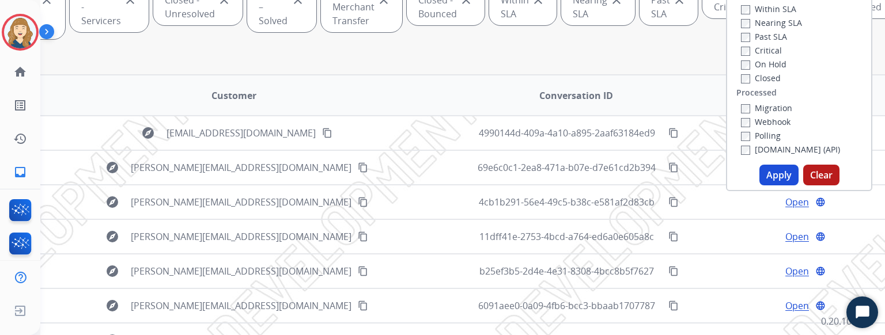
scroll to position [217, 1597]
click at [741, 110] on label "Migration" at bounding box center [766, 109] width 51 height 11
click at [741, 123] on label "Webhook" at bounding box center [766, 123] width 50 height 11
click at [748, 138] on label "Polling" at bounding box center [761, 136] width 40 height 11
click at [757, 152] on label "[DOMAIN_NAME] (API)" at bounding box center [790, 150] width 99 height 11
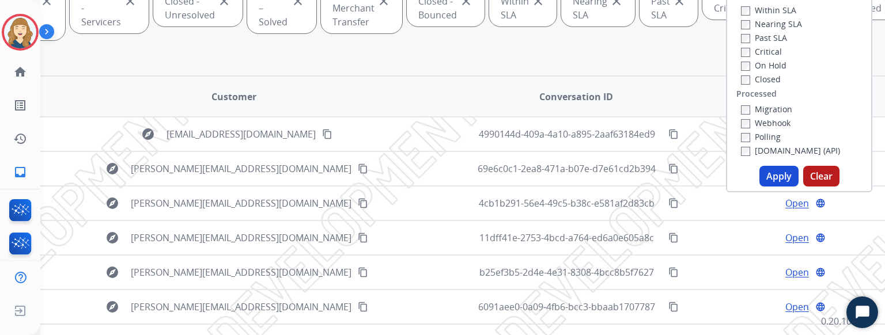
click at [760, 173] on button "Apply" at bounding box center [779, 176] width 39 height 21
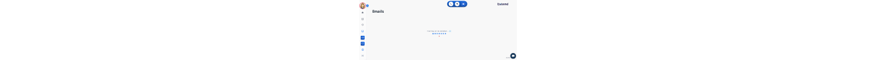
scroll to position [0, 0]
